Goal: Complete application form: Complete application form

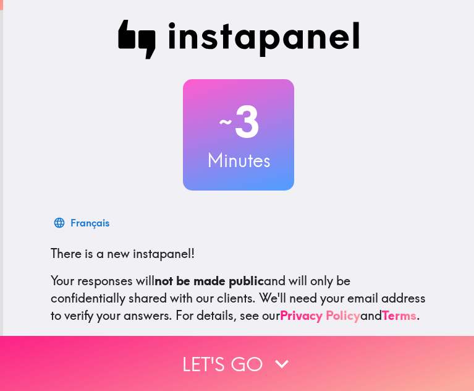
click at [277, 353] on icon "button" at bounding box center [281, 363] width 27 height 27
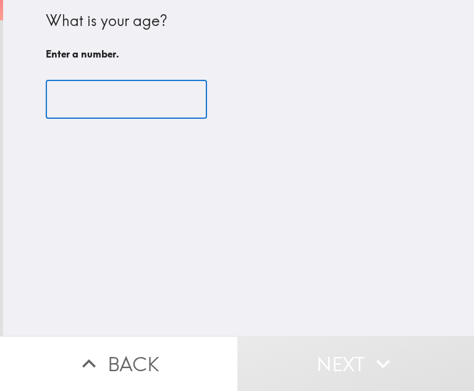
click at [144, 105] on input "number" at bounding box center [126, 99] width 161 height 38
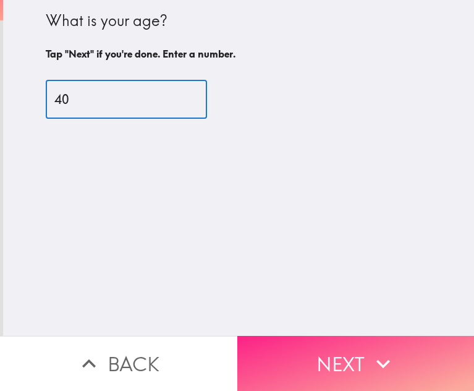
type input "40"
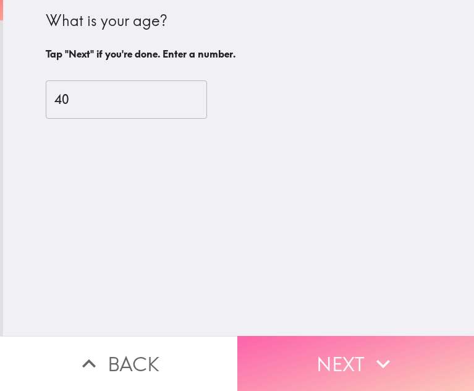
click at [361, 356] on button "Next" at bounding box center [357, 363] width 238 height 55
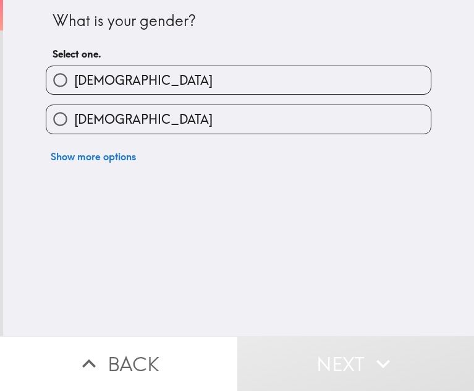
click at [147, 85] on label "[DEMOGRAPHIC_DATA]" at bounding box center [238, 80] width 385 height 28
click at [74, 85] on input "[DEMOGRAPHIC_DATA]" at bounding box center [60, 80] width 28 height 28
radio input "true"
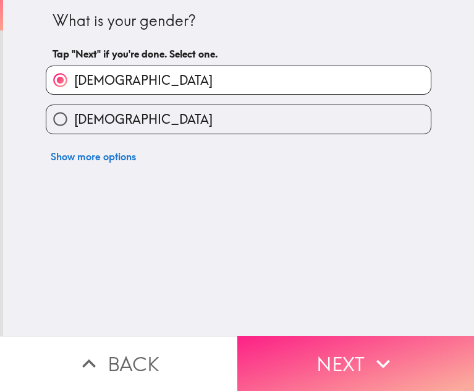
click at [324, 349] on button "Next" at bounding box center [357, 363] width 238 height 55
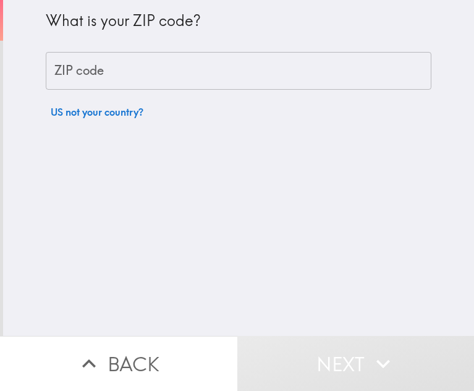
click at [147, 72] on input "ZIP code" at bounding box center [239, 71] width 386 height 38
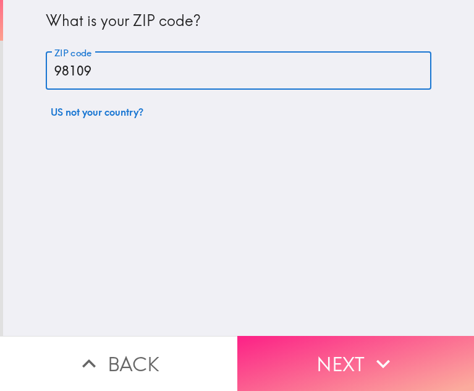
type input "98109"
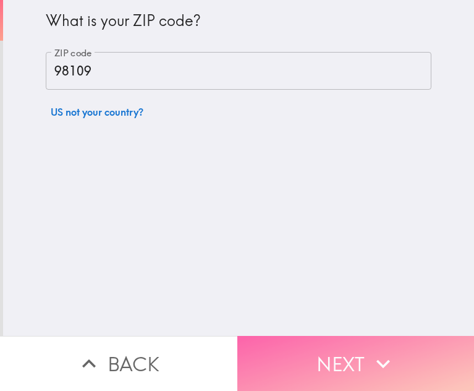
click at [319, 338] on button "Next" at bounding box center [357, 363] width 238 height 55
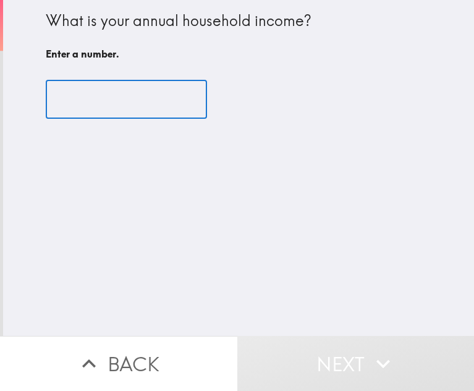
click at [104, 95] on input "number" at bounding box center [126, 99] width 161 height 38
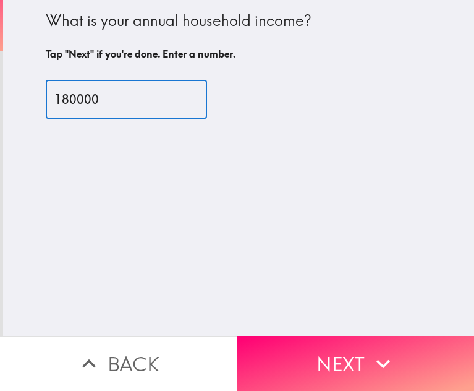
type input "180000"
click at [111, 126] on div "180000 ​" at bounding box center [239, 100] width 386 height 68
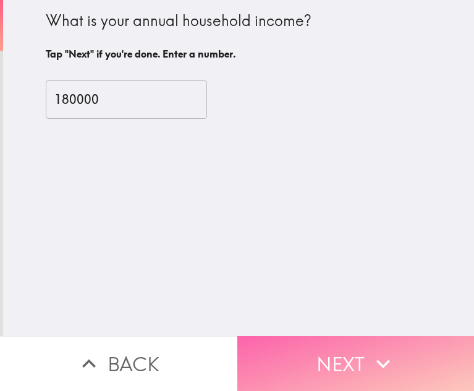
click at [317, 345] on button "Next" at bounding box center [357, 363] width 238 height 55
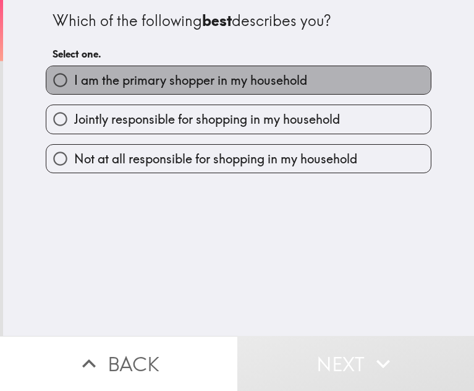
click at [161, 75] on span "I am the primary shopper in my household" at bounding box center [190, 80] width 233 height 17
click at [74, 75] on input "I am the primary shopper in my household" at bounding box center [60, 80] width 28 height 28
radio input "true"
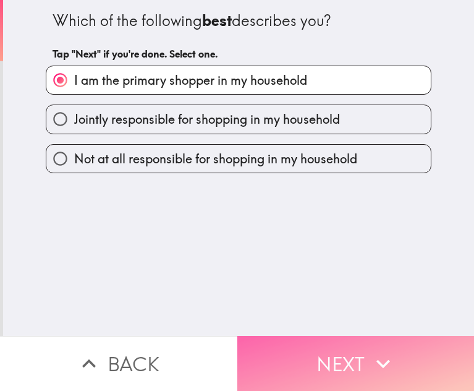
click at [350, 347] on button "Next" at bounding box center [357, 363] width 238 height 55
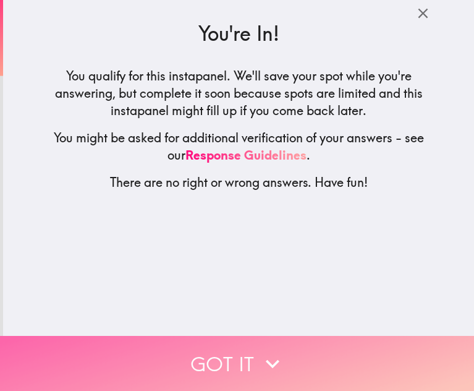
click at [248, 350] on button "Got it" at bounding box center [237, 363] width 474 height 55
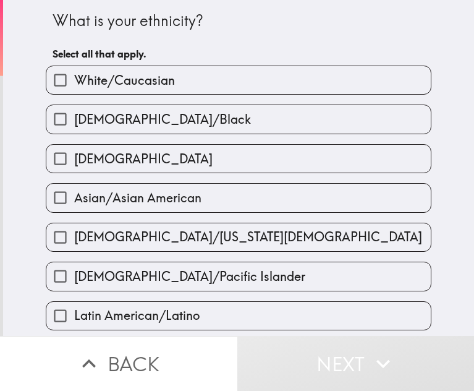
click at [153, 84] on span "White/Caucasian" at bounding box center [124, 80] width 101 height 17
click at [74, 84] on input "White/Caucasian" at bounding box center [60, 80] width 28 height 28
checkbox input "true"
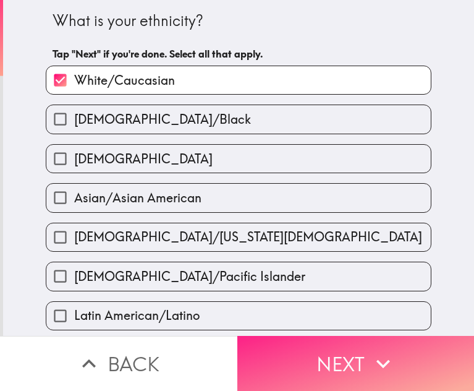
click at [342, 355] on button "Next" at bounding box center [357, 363] width 238 height 55
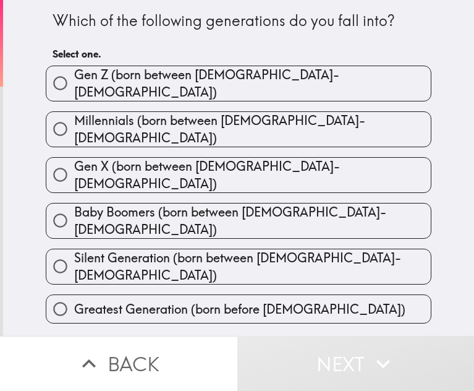
drag, startPoint x: 46, startPoint y: 19, endPoint x: 326, endPoint y: 24, distance: 279.6
click at [325, 35] on div "Which of the following generations do you fall into? Select one." at bounding box center [239, 38] width 372 height 56
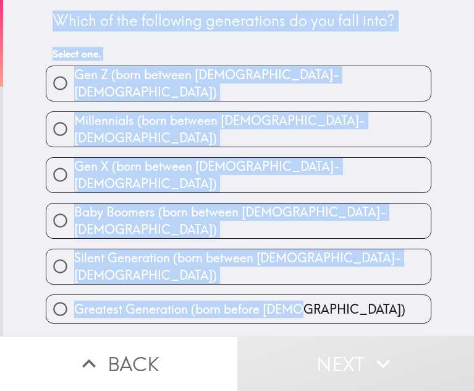
drag, startPoint x: 46, startPoint y: 17, endPoint x: 311, endPoint y: 291, distance: 380.6
click at [311, 291] on div "Which of the following generations do you fall into? Select one. [PERSON_NAME] …" at bounding box center [238, 168] width 471 height 336
click at [424, 54] on div "Which of the following generations do you fall into? Select one. [PERSON_NAME] …" at bounding box center [239, 162] width 396 height 324
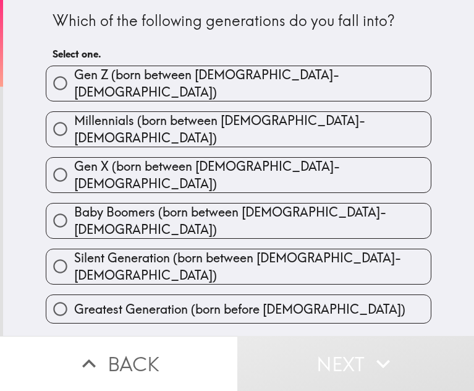
click at [155, 123] on span "button" at bounding box center [238, 129] width 385 height 35
click at [199, 116] on span "Millennials (born between [DEMOGRAPHIC_DATA]-[DEMOGRAPHIC_DATA])" at bounding box center [252, 129] width 357 height 35
click at [74, 116] on input "Millennials (born between [DEMOGRAPHIC_DATA]-[DEMOGRAPHIC_DATA])" at bounding box center [60, 129] width 28 height 28
radio input "true"
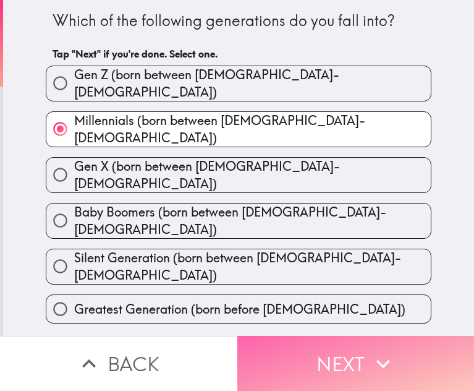
click at [356, 362] on button "Next" at bounding box center [357, 363] width 238 height 55
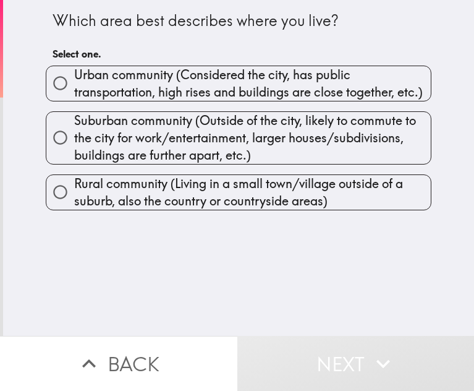
click at [215, 92] on span "Urban community (Considered the city, has public transportation, high rises and…" at bounding box center [252, 83] width 357 height 35
click at [74, 92] on input "Urban community (Considered the city, has public transportation, high rises and…" at bounding box center [60, 83] width 28 height 28
radio input "true"
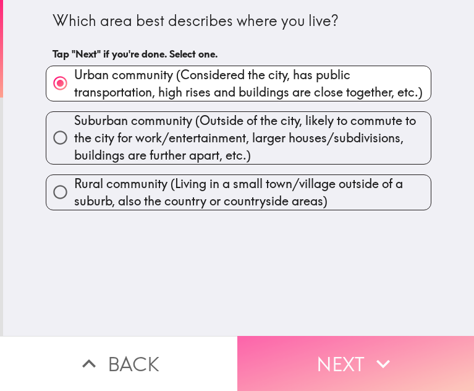
click at [289, 340] on button "Next" at bounding box center [357, 363] width 238 height 55
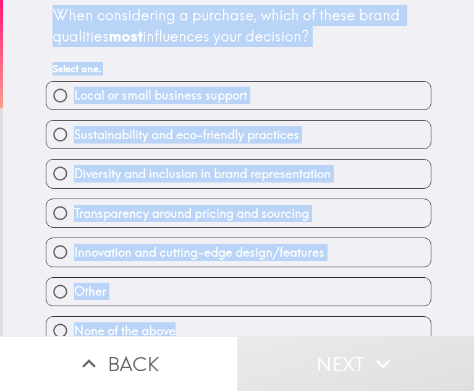
scroll to position [25, 0]
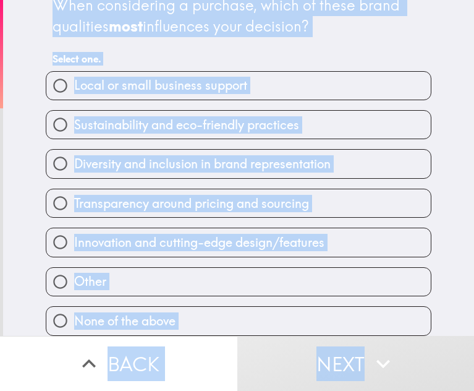
drag, startPoint x: 46, startPoint y: 16, endPoint x: 429, endPoint y: 367, distance: 519.7
click at [429, 367] on div "When considering a purchase, which of these brand qualities most influences you…" at bounding box center [237, 195] width 474 height 391
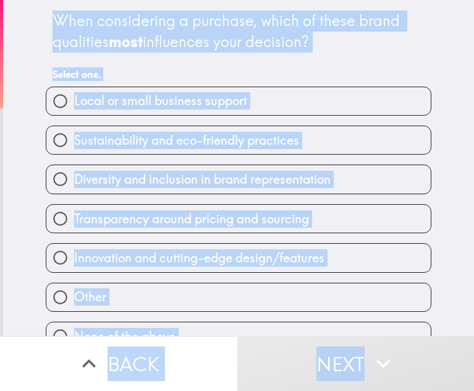
click at [323, 35] on div "When considering a purchase, which of these brand qualities most influences you…" at bounding box center [239, 31] width 372 height 41
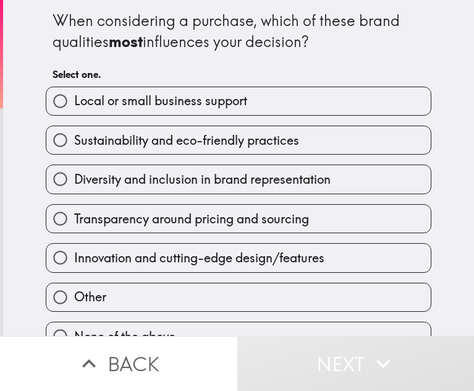
click at [187, 264] on span "Innovation and cutting-edge design/features" at bounding box center [199, 257] width 251 height 17
click at [74, 264] on input "Innovation and cutting-edge design/features" at bounding box center [60, 258] width 28 height 28
radio input "true"
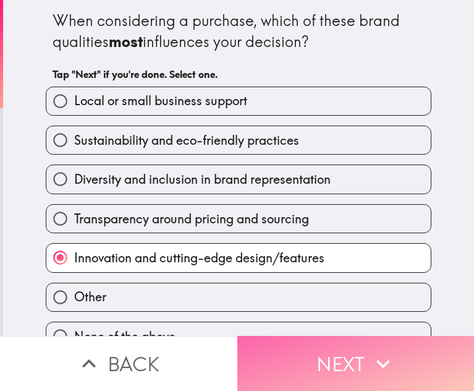
click at [338, 362] on button "Next" at bounding box center [357, 363] width 238 height 55
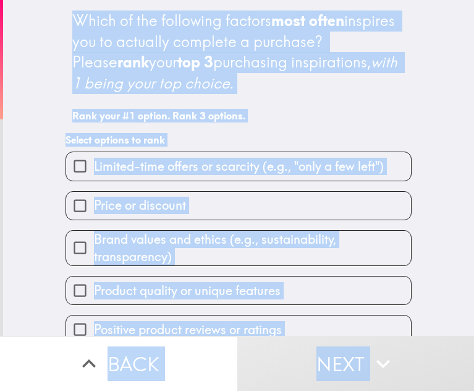
click at [178, 34] on div "Which of the following factors most often inspires you to actually complete a p…" at bounding box center [238, 52] width 333 height 83
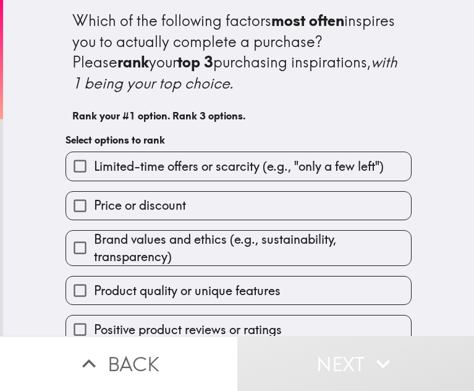
click at [404, 66] on div "Which of the following factors most often inspires you to actually complete a p…" at bounding box center [239, 211] width 396 height 423
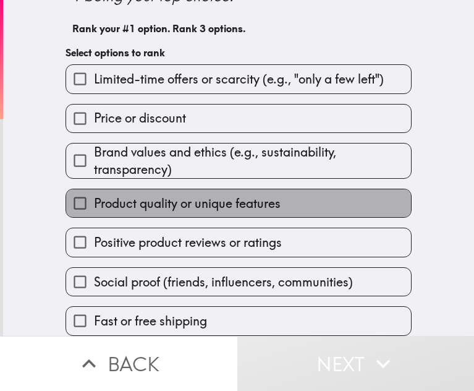
click at [182, 200] on span "Product quality or unique features" at bounding box center [187, 203] width 187 height 17
click at [94, 200] on input "Product quality or unique features" at bounding box center [80, 203] width 28 height 28
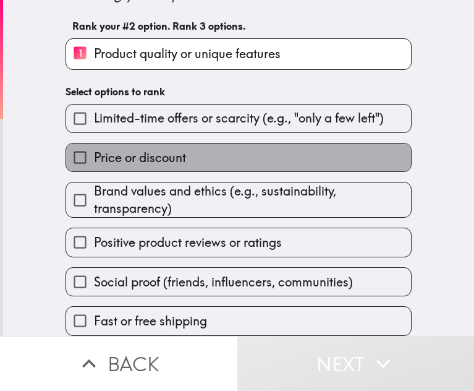
click at [154, 155] on span "Price or discount" at bounding box center [140, 157] width 92 height 17
click at [94, 155] on input "Price or discount" at bounding box center [80, 158] width 28 height 28
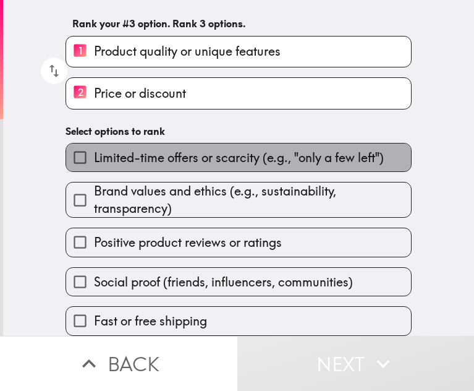
click at [194, 163] on label "Limited-time offers or scarcity (e.g., "only a few left")" at bounding box center [238, 158] width 345 height 28
click at [94, 163] on input "Limited-time offers or scarcity (e.g., "only a few left")" at bounding box center [80, 158] width 28 height 28
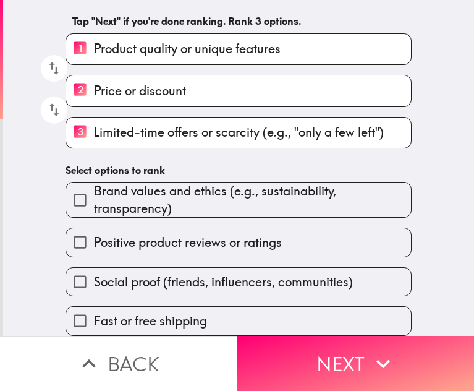
scroll to position [104, 0]
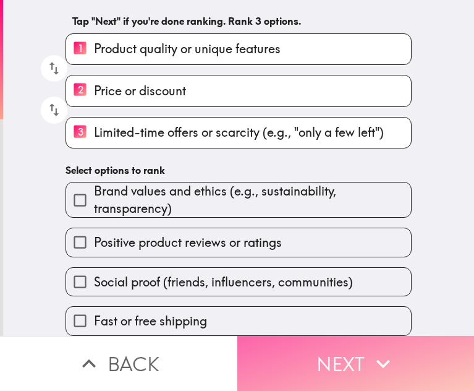
click at [375, 356] on icon "button" at bounding box center [383, 363] width 27 height 27
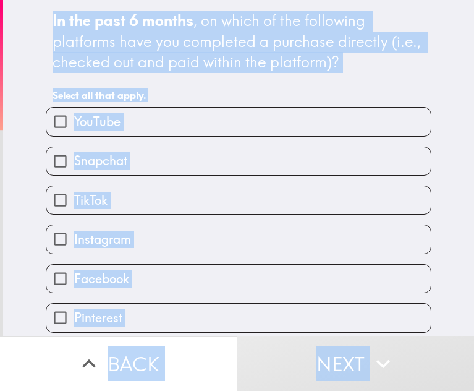
click at [257, 48] on div "In the past 6 months , on which of the following platforms have you completed a…" at bounding box center [239, 42] width 372 height 62
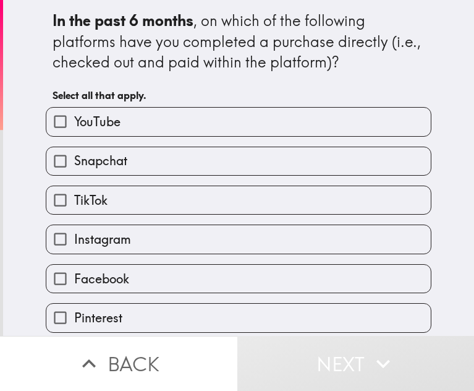
drag, startPoint x: 44, startPoint y: 17, endPoint x: 367, endPoint y: 70, distance: 327.1
click at [367, 70] on div "In the past 6 months , on which of the following platforms have you completed a…" at bounding box center [239, 42] width 372 height 62
click at [53, 15] on b "In the past 6 months" at bounding box center [123, 20] width 141 height 19
drag, startPoint x: 40, startPoint y: 14, endPoint x: 342, endPoint y: 64, distance: 306.7
click at [342, 64] on div "In the past 6 months , on which of the following platforms have you completed a…" at bounding box center [239, 186] width 396 height 372
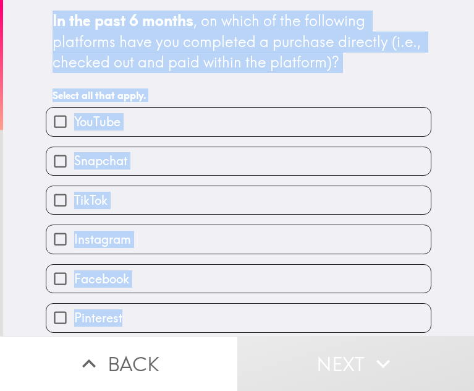
drag, startPoint x: 39, startPoint y: 20, endPoint x: 335, endPoint y: 158, distance: 326.6
click at [307, 313] on div "In the past 6 months , on which of the following platforms have you completed a…" at bounding box center [239, 186] width 396 height 372
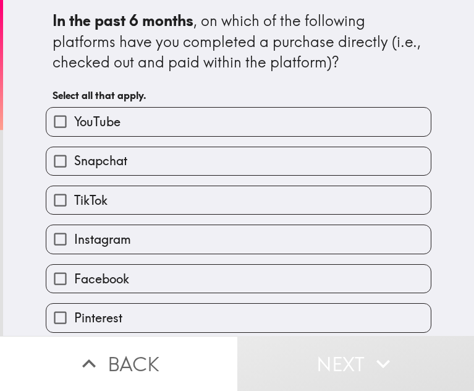
scroll to position [45, 0]
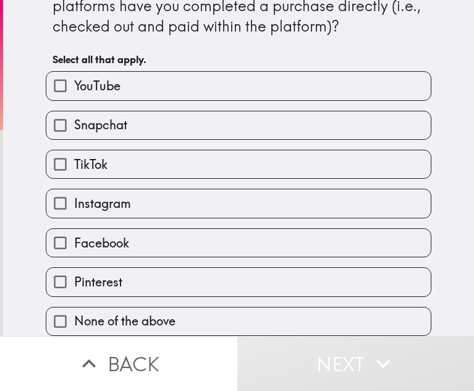
click at [126, 312] on span "None of the above" at bounding box center [124, 320] width 101 height 17
click at [74, 307] on input "None of the above" at bounding box center [60, 321] width 28 height 28
checkbox input "true"
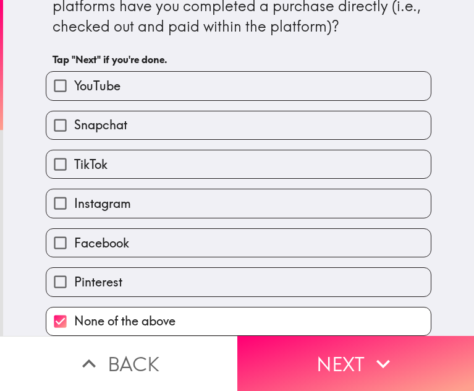
click at [141, 312] on span "None of the above" at bounding box center [124, 320] width 101 height 17
click at [74, 309] on input "None of the above" at bounding box center [60, 321] width 28 height 28
checkbox input "false"
click at [102, 195] on span "Instagram" at bounding box center [102, 203] width 57 height 17
click at [74, 194] on input "Instagram" at bounding box center [60, 203] width 28 height 28
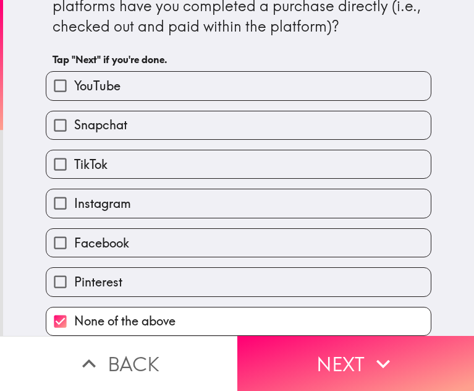
checkbox input "true"
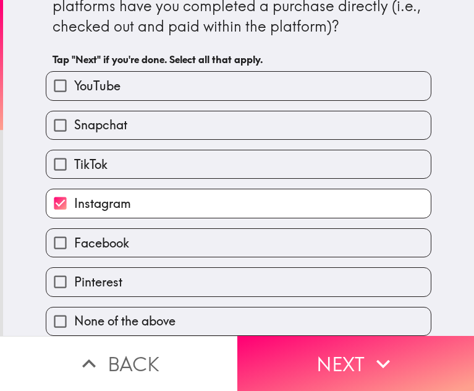
click at [122, 79] on label "YouTube" at bounding box center [238, 86] width 385 height 28
click at [74, 79] on input "YouTube" at bounding box center [60, 86] width 28 height 28
checkbox input "true"
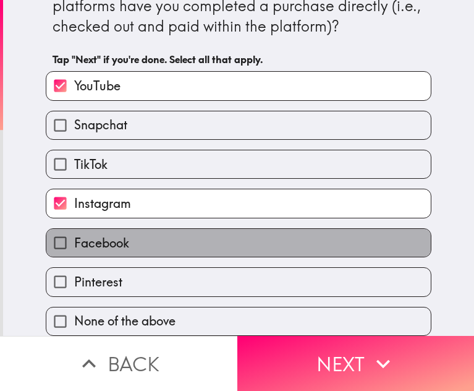
click at [109, 234] on span "Facebook" at bounding box center [101, 242] width 55 height 17
click at [74, 229] on input "Facebook" at bounding box center [60, 243] width 28 height 28
checkbox input "true"
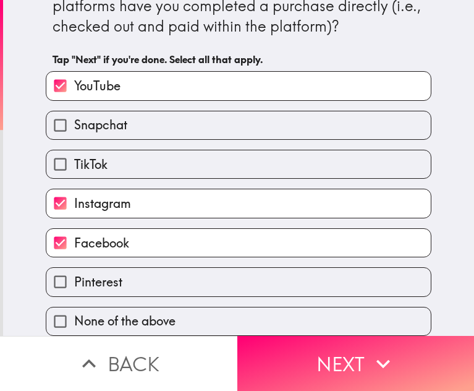
click at [121, 119] on label "Snapchat" at bounding box center [238, 125] width 385 height 28
click at [74, 119] on input "Snapchat" at bounding box center [60, 125] width 28 height 28
checkbox input "true"
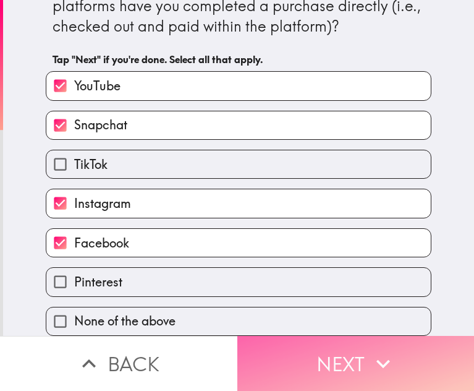
click at [304, 336] on button "Next" at bounding box center [357, 363] width 238 height 55
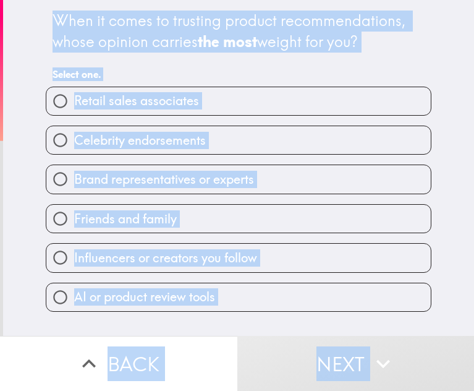
click at [338, 19] on div "When it comes to trusting product recommendations, whose opinion carries the mo…" at bounding box center [239, 31] width 372 height 41
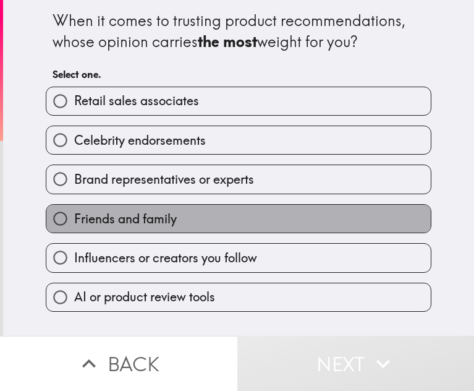
click at [169, 217] on span "Friends and family" at bounding box center [125, 218] width 103 height 17
click at [74, 217] on input "Friends and family" at bounding box center [60, 219] width 28 height 28
radio input "true"
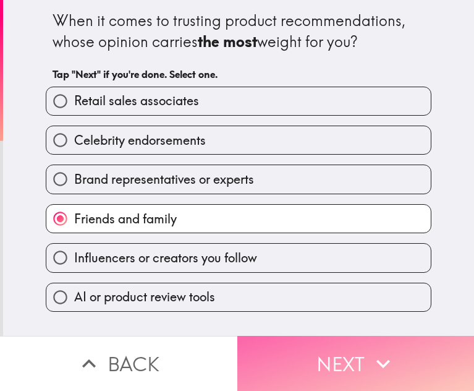
click at [339, 349] on button "Next" at bounding box center [357, 363] width 238 height 55
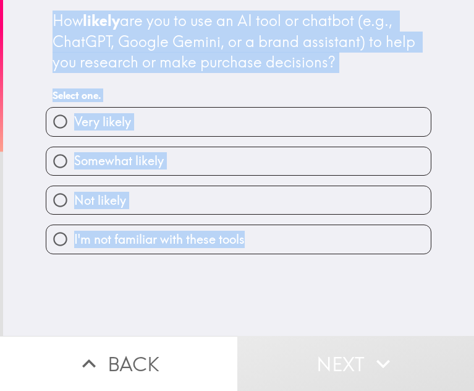
drag, startPoint x: 48, startPoint y: 19, endPoint x: 261, endPoint y: 249, distance: 313.8
click at [261, 249] on div "How likely are you to use an AI tool or chatbot (e.g., ChatGPT, Google Gemini, …" at bounding box center [239, 127] width 396 height 254
click at [341, 67] on div "How likely are you to use an AI tool or chatbot (e.g., ChatGPT, Google Gemini, …" at bounding box center [239, 42] width 372 height 62
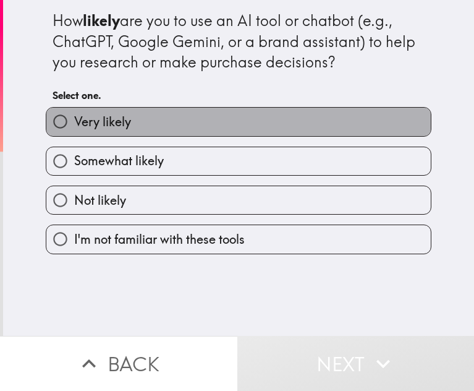
click at [131, 121] on label "Very likely" at bounding box center [238, 122] width 385 height 28
click at [74, 121] on input "Very likely" at bounding box center [60, 122] width 28 height 28
radio input "true"
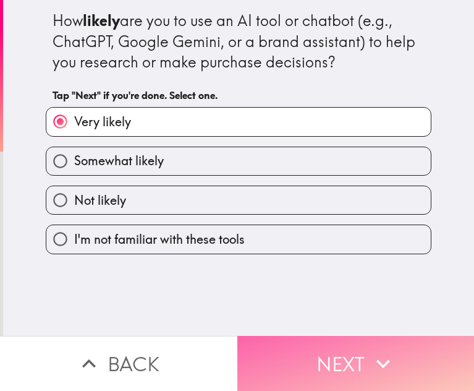
click at [356, 366] on button "Next" at bounding box center [357, 363] width 238 height 55
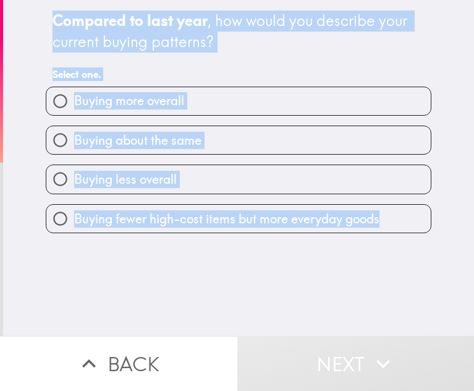
drag, startPoint x: 82, startPoint y: 25, endPoint x: 396, endPoint y: 236, distance: 377.6
click at [396, 236] on div "Compared to last year , how would you describe your current buying patterns? Se…" at bounding box center [238, 168] width 471 height 336
click at [226, 39] on div "Compared to last year , how would you describe your current buying patterns?" at bounding box center [239, 31] width 372 height 41
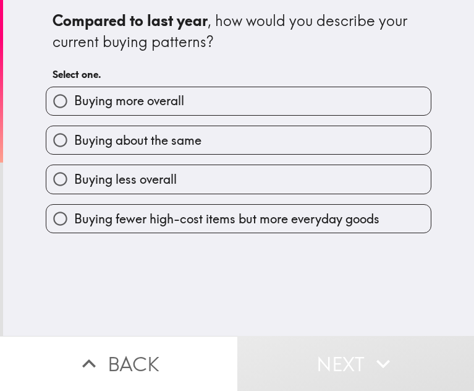
click at [293, 43] on div "Compared to last year , how would you describe your current buying patterns?" at bounding box center [239, 31] width 372 height 41
click at [197, 107] on label "Buying more overall" at bounding box center [238, 101] width 385 height 28
click at [74, 107] on input "Buying more overall" at bounding box center [60, 101] width 28 height 28
radio input "true"
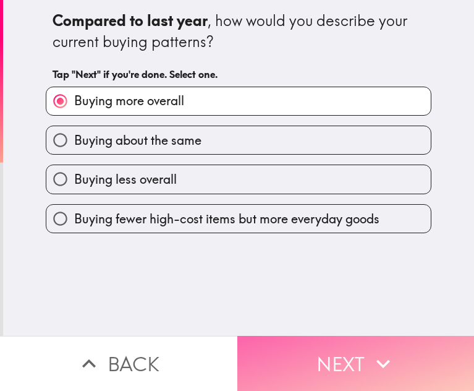
click at [370, 350] on icon "button" at bounding box center [383, 363] width 27 height 27
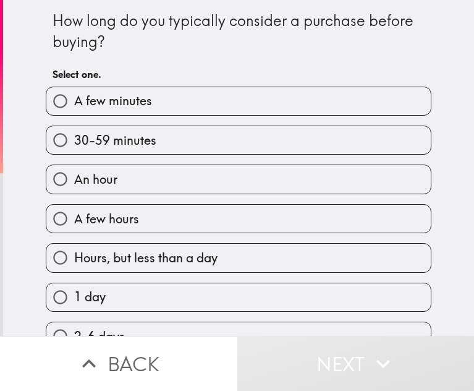
scroll to position [186, 0]
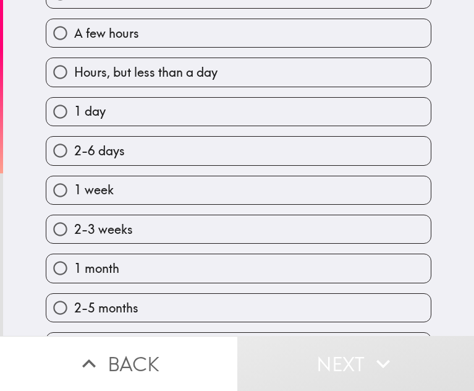
drag, startPoint x: 42, startPoint y: 19, endPoint x: 365, endPoint y: 207, distance: 373.3
click at [365, 207] on div "How long do you typically consider a purchase before buying? Select one. A few …" at bounding box center [239, 146] width 396 height 665
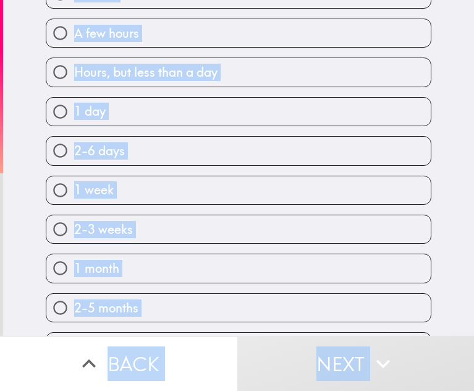
scroll to position [0, 0]
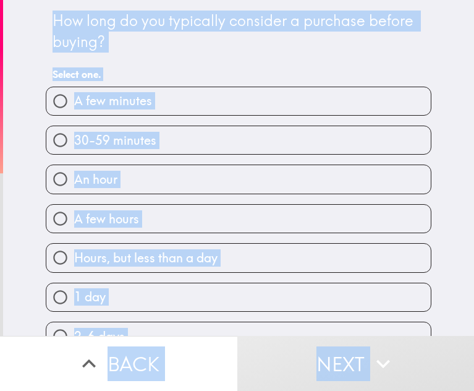
click at [241, 36] on div "How long do you typically consider a purchase before buying?" at bounding box center [239, 31] width 372 height 41
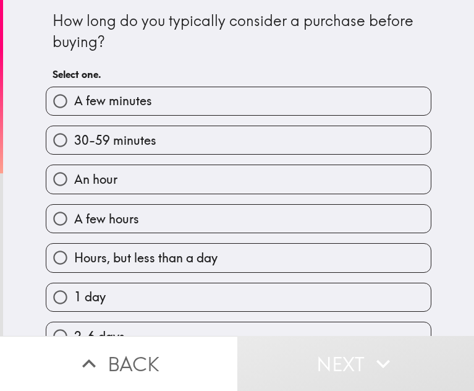
click at [327, 37] on div "How long do you typically consider a purchase before buying?" at bounding box center [239, 31] width 372 height 41
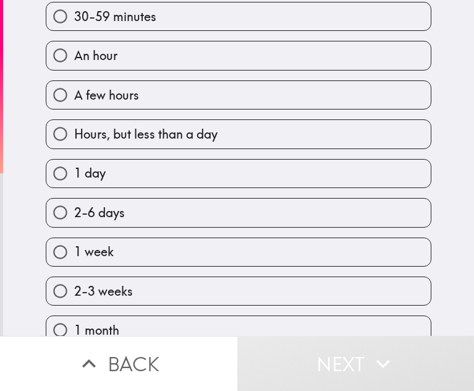
click at [122, 257] on label "1 week" at bounding box center [238, 252] width 385 height 28
click at [74, 257] on input "1 week" at bounding box center [60, 252] width 28 height 28
radio input "true"
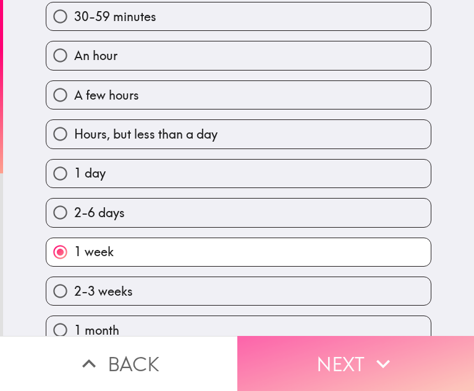
click at [299, 347] on button "Next" at bounding box center [357, 363] width 238 height 55
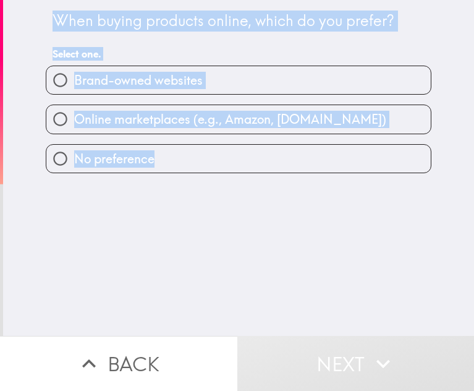
drag, startPoint x: 41, startPoint y: 17, endPoint x: 181, endPoint y: 178, distance: 213.1
click at [181, 178] on div "When buying products online, which do you prefer? Select one. Brand-owned websi…" at bounding box center [238, 168] width 471 height 336
click at [207, 40] on div "When buying products online, which do you prefer? Select one." at bounding box center [239, 38] width 372 height 56
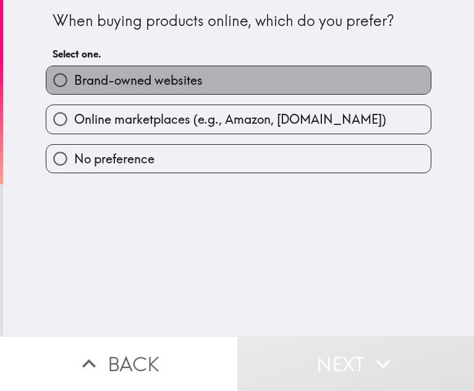
click at [276, 88] on label "Brand-owned websites" at bounding box center [238, 80] width 385 height 28
click at [74, 88] on input "Brand-owned websites" at bounding box center [60, 80] width 28 height 28
radio input "true"
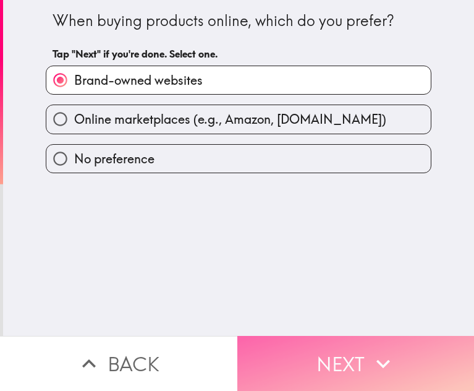
click at [318, 346] on button "Next" at bounding box center [357, 363] width 238 height 55
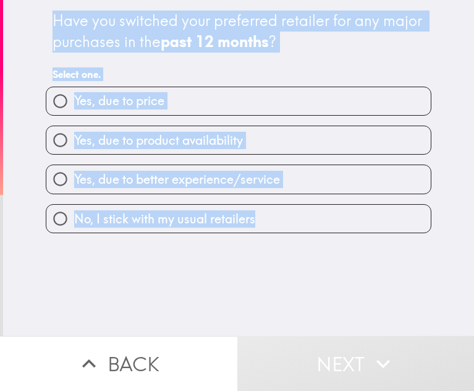
drag, startPoint x: 39, startPoint y: 20, endPoint x: 291, endPoint y: 234, distance: 330.4
click at [291, 234] on div "Have you switched your preferred retailer for any major purchases in the past 1…" at bounding box center [238, 168] width 471 height 336
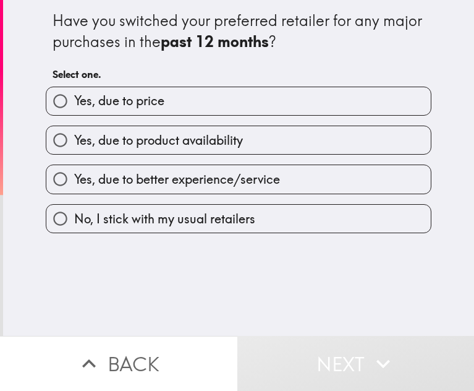
click at [316, 43] on div "Have you switched your preferred retailer for any major purchases in the past 1…" at bounding box center [239, 31] width 372 height 41
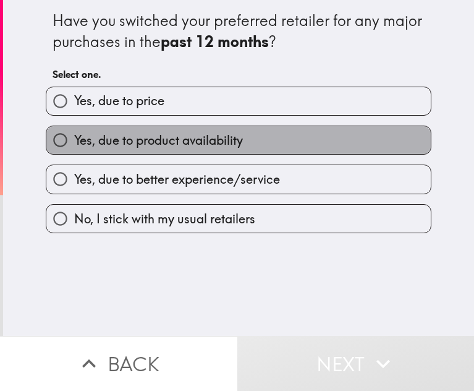
click at [170, 144] on span "Yes, due to product availability" at bounding box center [158, 140] width 169 height 17
click at [74, 144] on input "Yes, due to product availability" at bounding box center [60, 140] width 28 height 28
radio input "true"
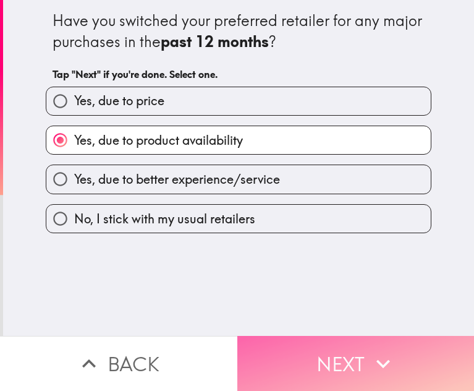
click at [330, 347] on button "Next" at bounding box center [357, 363] width 238 height 55
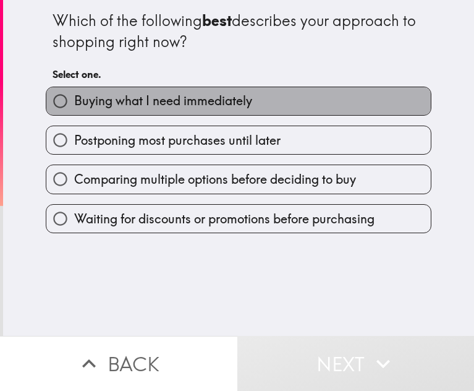
click at [204, 96] on span "Buying what I need immediately" at bounding box center [163, 100] width 178 height 17
click at [74, 96] on input "Buying what I need immediately" at bounding box center [60, 101] width 28 height 28
radio input "true"
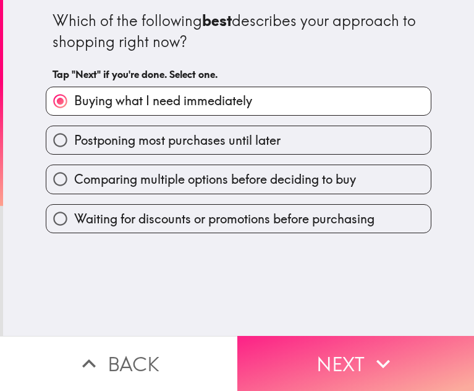
click at [333, 345] on button "Next" at bounding box center [357, 363] width 238 height 55
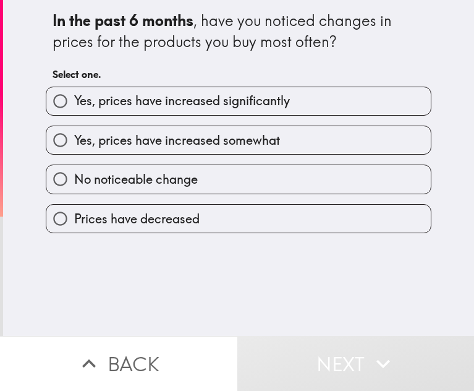
click at [203, 108] on span "Yes, prices have increased significantly" at bounding box center [182, 100] width 216 height 17
click at [74, 108] on input "Yes, prices have increased significantly" at bounding box center [60, 101] width 28 height 28
radio input "true"
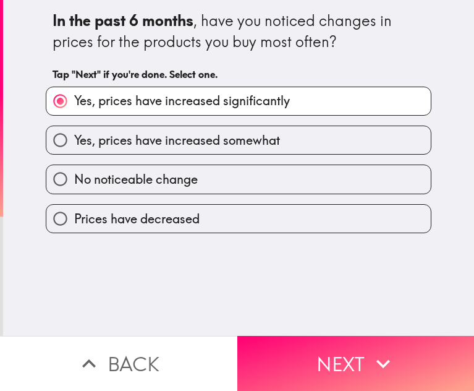
click at [333, 62] on div "In the past 6 months , have you noticed changes in prices for the products you …" at bounding box center [239, 48] width 372 height 77
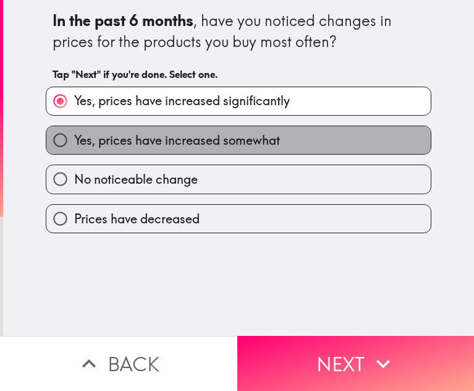
click at [252, 141] on span "Yes, prices have increased somewhat" at bounding box center [177, 140] width 206 height 17
click at [74, 141] on input "Yes, prices have increased somewhat" at bounding box center [60, 140] width 28 height 28
radio input "true"
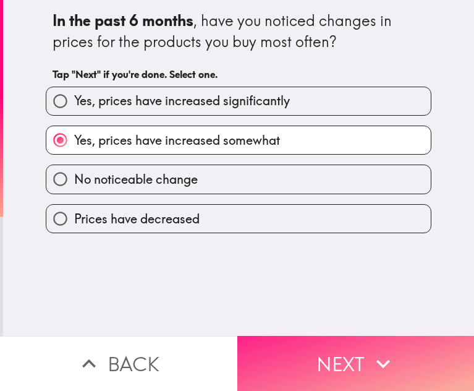
click at [332, 340] on button "Next" at bounding box center [357, 363] width 238 height 55
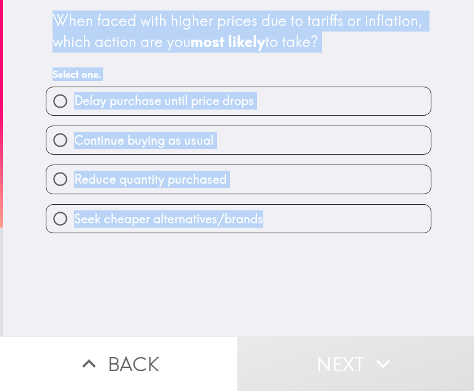
drag, startPoint x: 43, startPoint y: 15, endPoint x: 272, endPoint y: 228, distance: 313.0
click at [272, 228] on div "When faced with higher prices due to tariffs or inflation, which action are you…" at bounding box center [239, 116] width 396 height 233
click at [408, 53] on h4 "When faced with higher prices due to tariffs or inflation, which action are you…" at bounding box center [239, 31] width 372 height 43
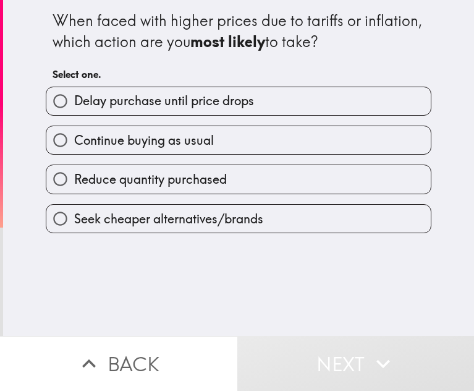
click at [361, 48] on div "When faced with higher prices due to tariffs or inflation, which action are you…" at bounding box center [239, 31] width 372 height 41
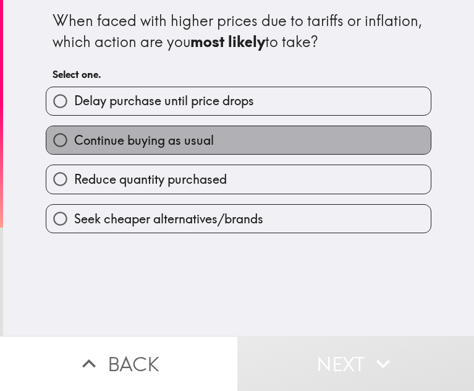
click at [171, 139] on span "Continue buying as usual" at bounding box center [144, 140] width 140 height 17
click at [74, 139] on input "Continue buying as usual" at bounding box center [60, 140] width 28 height 28
radio input "true"
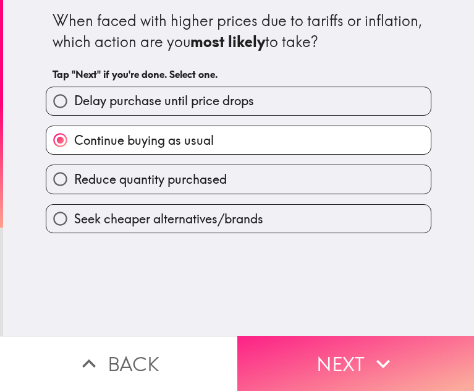
click at [351, 340] on button "Next" at bounding box center [357, 363] width 238 height 55
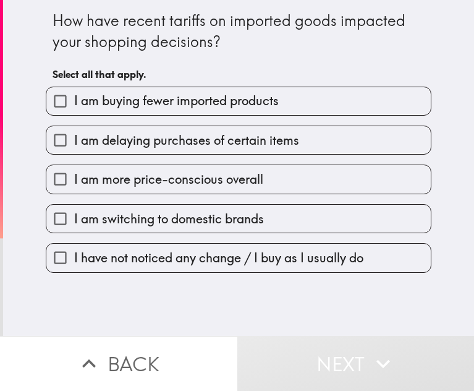
click at [47, 19] on div "How have recent tariffs on imported goods impacted your shopping decisions? Sel…" at bounding box center [239, 136] width 396 height 273
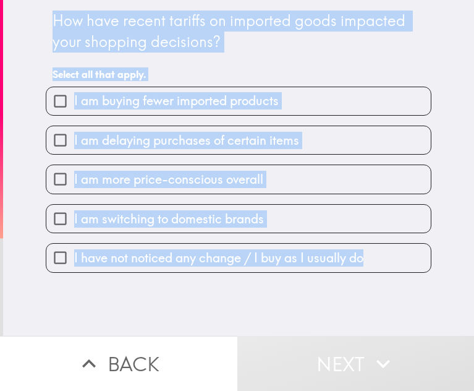
drag, startPoint x: 46, startPoint y: 15, endPoint x: 366, endPoint y: 264, distance: 405.5
click at [366, 264] on div "How have recent tariffs on imported goods impacted your shopping decisions? Sel…" at bounding box center [239, 136] width 396 height 273
click at [236, 35] on div "How have recent tariffs on imported goods impacted your shopping decisions?" at bounding box center [239, 31] width 372 height 41
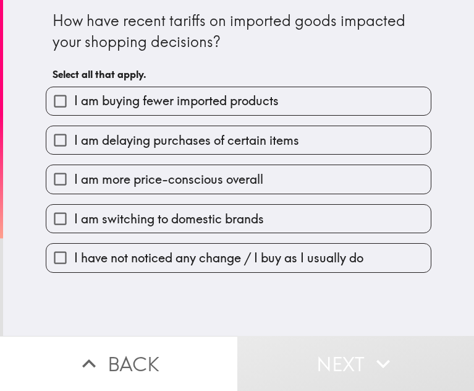
click at [441, 148] on div "How have recent tariffs on imported goods impacted your shopping decisions? Sel…" at bounding box center [238, 168] width 471 height 336
click at [207, 179] on span "button" at bounding box center [238, 179] width 385 height 28
click at [98, 171] on span "button" at bounding box center [238, 179] width 385 height 28
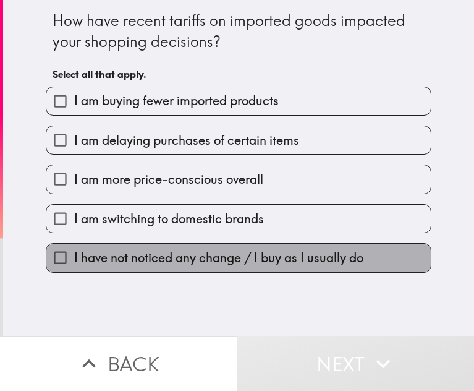
click at [280, 264] on span "I have not noticed any change / I buy as I usually do" at bounding box center [218, 257] width 289 height 17
click at [74, 264] on input "I have not noticed any change / I buy as I usually do" at bounding box center [60, 258] width 28 height 28
checkbox input "true"
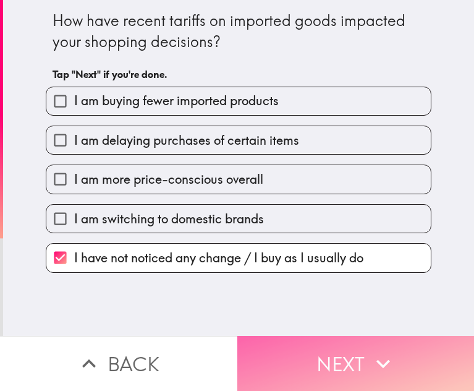
click at [332, 354] on button "Next" at bounding box center [357, 363] width 238 height 55
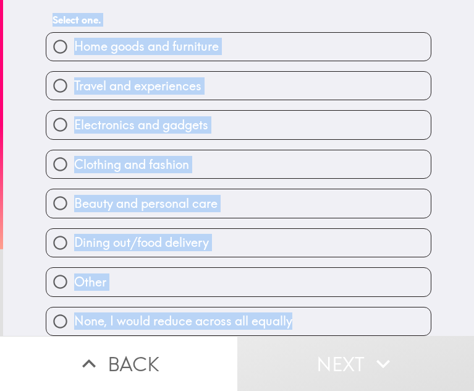
scroll to position [64, 0]
drag, startPoint x: 101, startPoint y: 28, endPoint x: 282, endPoint y: 322, distance: 344.7
click at [282, 322] on div "If you needed to cut back on spending, which category would you most likely red…" at bounding box center [239, 141] width 396 height 390
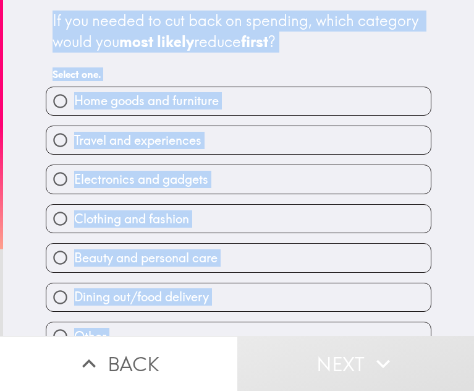
click at [310, 42] on div "If you needed to cut back on spending, which category would you most likely red…" at bounding box center [239, 31] width 372 height 41
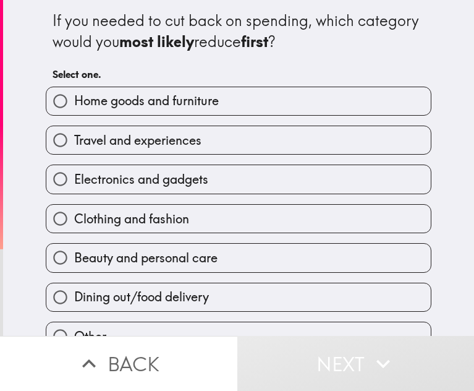
click at [174, 147] on span "Travel and experiences" at bounding box center [137, 140] width 127 height 17
click at [74, 147] on input "Travel and experiences" at bounding box center [60, 140] width 28 height 28
radio input "true"
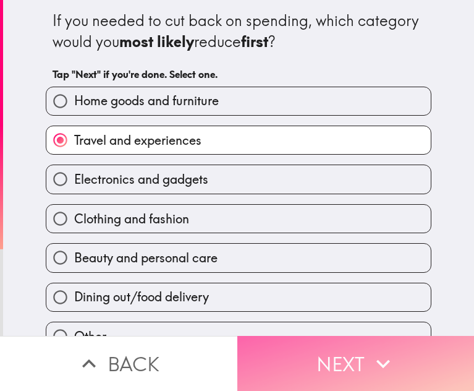
click at [296, 352] on button "Next" at bounding box center [357, 363] width 238 height 55
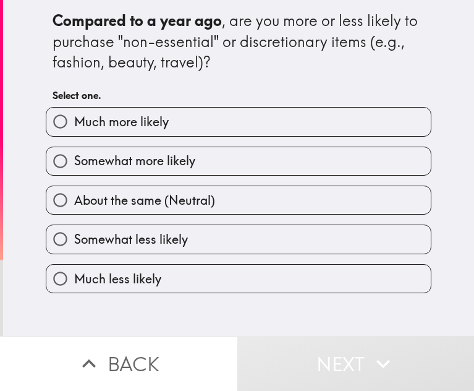
drag, startPoint x: 37, startPoint y: 15, endPoint x: 284, endPoint y: 104, distance: 262.2
click at [236, 281] on div "Compared to a year ago , are you more or less likely to purchase "non-essential…" at bounding box center [239, 146] width 396 height 293
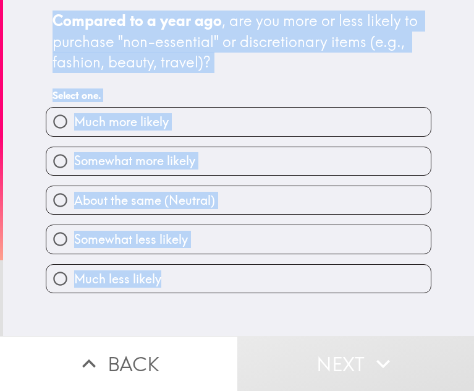
drag, startPoint x: 43, startPoint y: 17, endPoint x: 215, endPoint y: 275, distance: 310.3
click at [215, 275] on div "Compared to a year ago , are you more or less likely to purchase "non-essential…" at bounding box center [239, 146] width 396 height 293
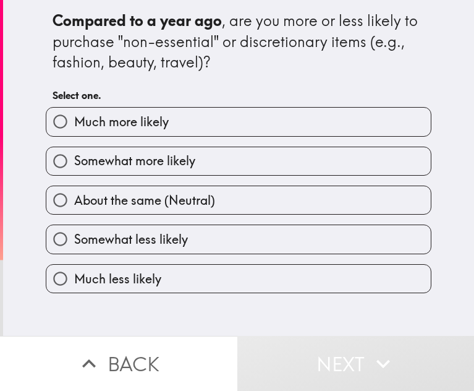
click at [174, 167] on span "Somewhat more likely" at bounding box center [134, 160] width 121 height 17
click at [74, 167] on input "Somewhat more likely" at bounding box center [60, 161] width 28 height 28
radio input "true"
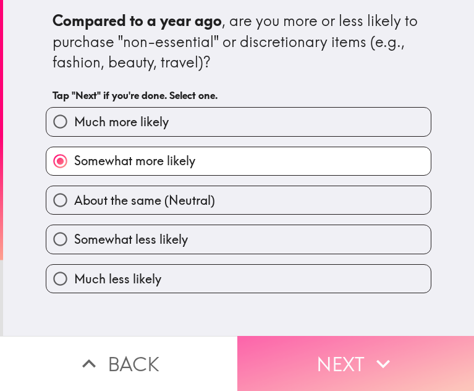
click at [289, 343] on button "Next" at bounding box center [357, 363] width 238 height 55
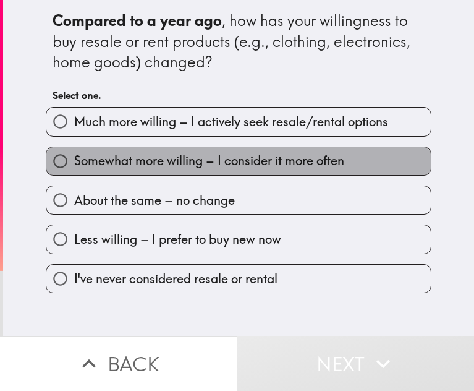
click at [213, 165] on span "Somewhat more willing – I consider it more often" at bounding box center [209, 160] width 270 height 17
click at [74, 165] on input "Somewhat more willing – I consider it more often" at bounding box center [60, 161] width 28 height 28
radio input "true"
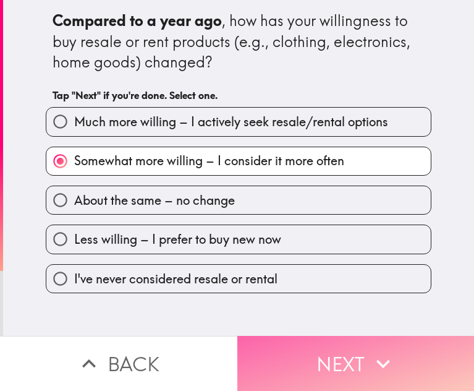
click at [317, 363] on button "Next" at bounding box center [357, 363] width 238 height 55
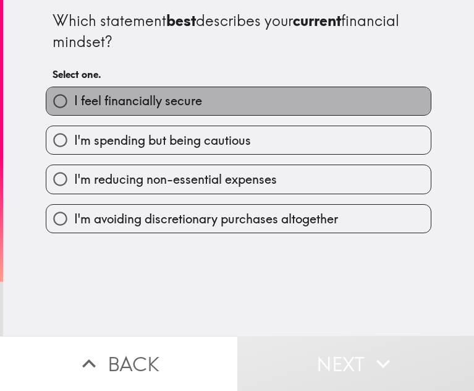
click at [178, 104] on span "I feel financially secure" at bounding box center [138, 100] width 128 height 17
click at [74, 104] on input "I feel financially secure" at bounding box center [60, 101] width 28 height 28
radio input "true"
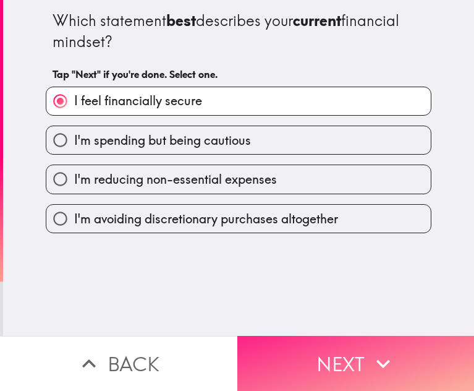
click at [319, 344] on button "Next" at bounding box center [357, 363] width 238 height 55
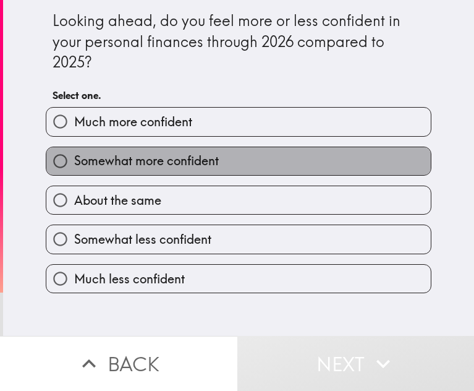
click at [186, 165] on span "Somewhat more confident" at bounding box center [146, 160] width 145 height 17
click at [74, 165] on input "Somewhat more confident" at bounding box center [60, 161] width 28 height 28
radio input "true"
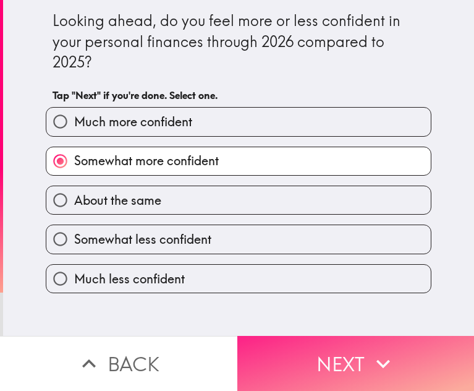
click at [286, 341] on button "Next" at bounding box center [357, 363] width 238 height 55
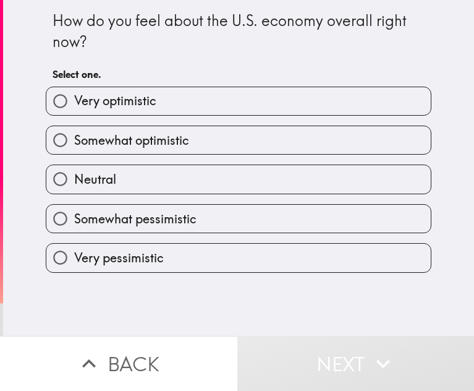
click at [158, 139] on span "Somewhat optimistic" at bounding box center [131, 140] width 115 height 17
click at [74, 139] on input "Somewhat optimistic" at bounding box center [60, 140] width 28 height 28
radio input "true"
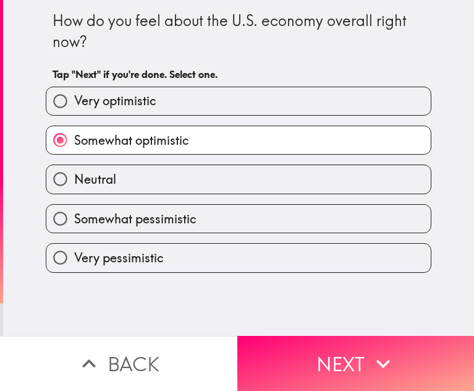
click at [158, 139] on span "Somewhat optimistic" at bounding box center [131, 140] width 115 height 17
click at [74, 139] on input "Somewhat optimistic" at bounding box center [60, 140] width 28 height 28
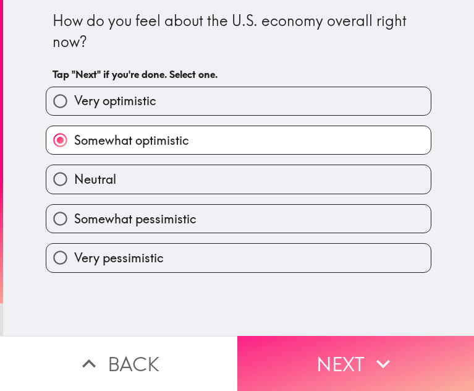
click at [349, 346] on button "Next" at bounding box center [357, 363] width 238 height 55
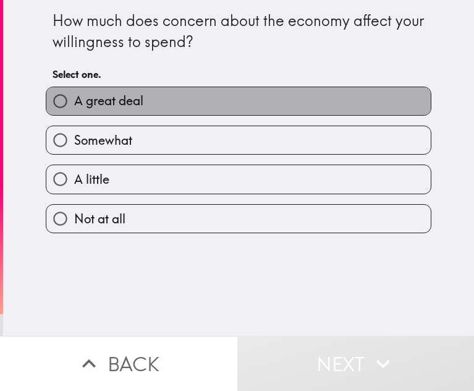
click at [171, 108] on label "A great deal" at bounding box center [238, 101] width 385 height 28
click at [74, 108] on input "A great deal" at bounding box center [60, 101] width 28 height 28
radio input "true"
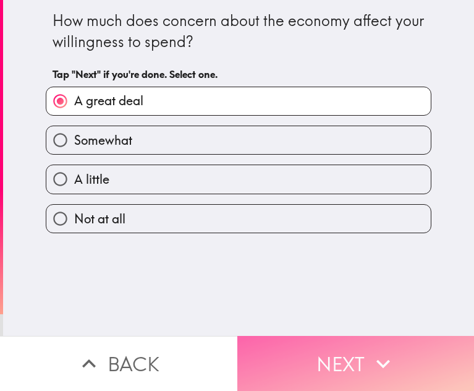
click at [333, 359] on button "Next" at bounding box center [357, 363] width 238 height 55
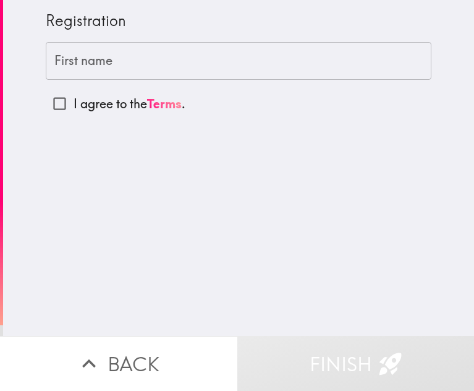
click at [105, 60] on input "First name" at bounding box center [239, 61] width 386 height 38
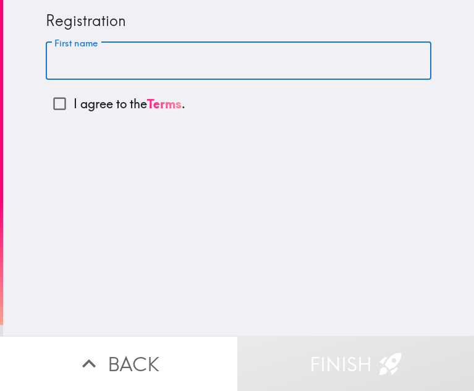
click at [169, 66] on input "First name" at bounding box center [239, 61] width 386 height 38
type input "[PERSON_NAME]"
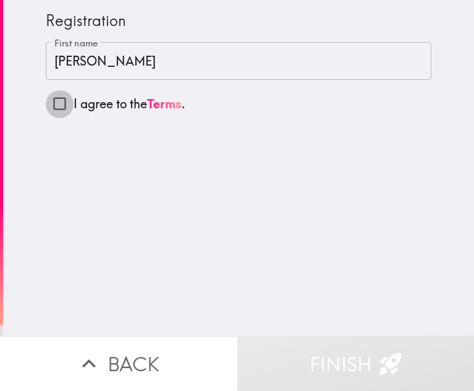
click at [49, 107] on input "I agree to the Terms ." at bounding box center [60, 104] width 28 height 28
checkbox input "true"
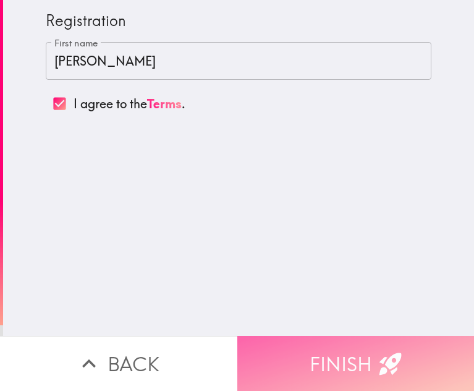
click at [315, 347] on button "Finish" at bounding box center [357, 363] width 238 height 55
